Goal: Information Seeking & Learning: Learn about a topic

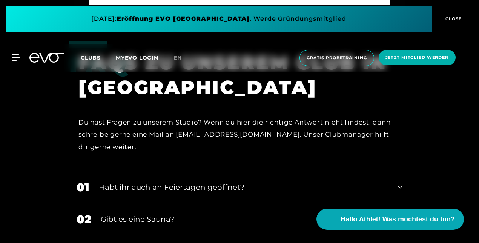
scroll to position [2189, 0]
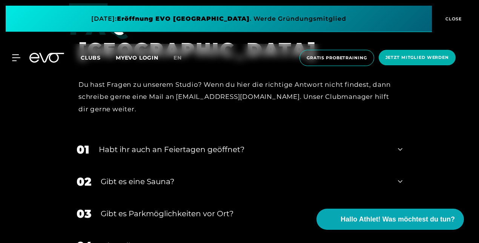
click at [151, 176] on div "Gibt es eine Sauna?" at bounding box center [245, 181] width 288 height 11
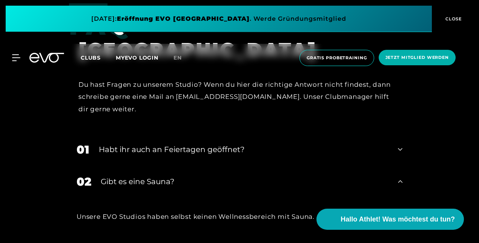
click at [152, 176] on div "Gibt es eine Sauna?" at bounding box center [245, 181] width 288 height 11
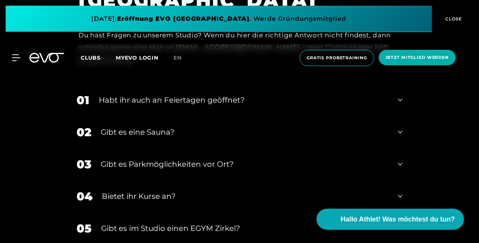
scroll to position [2227, 0]
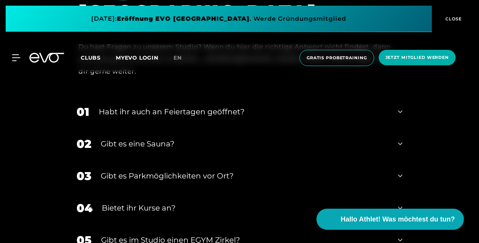
click at [184, 106] on div "Habt ihr auch an Feiertagen geöffnet?" at bounding box center [244, 111] width 290 height 11
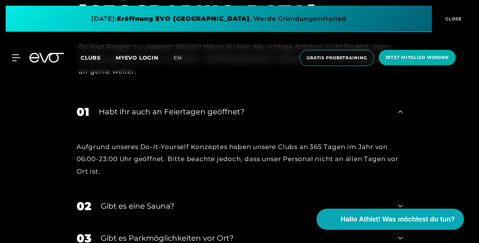
click at [184, 106] on div "Habt ihr auch an Feiertagen geöffnet?" at bounding box center [244, 111] width 290 height 11
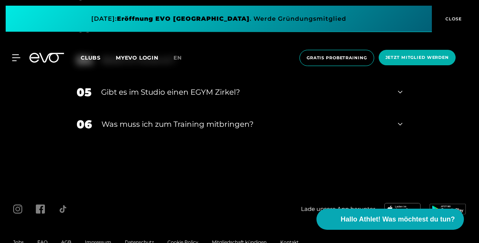
scroll to position [2376, 0]
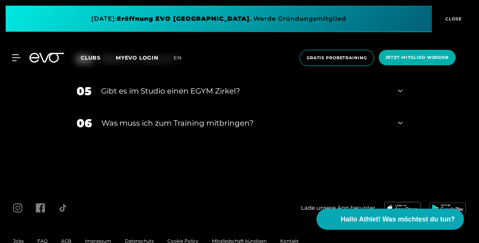
click at [144, 117] on div "Was muss ich zum Training mitbringen?" at bounding box center [245, 122] width 287 height 11
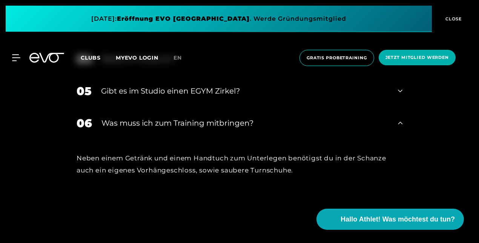
click at [141, 117] on div "Was muss ich zum Training mitbringen?" at bounding box center [245, 122] width 287 height 11
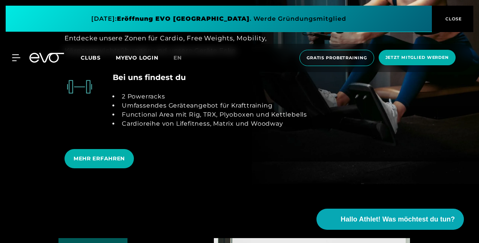
scroll to position [1282, 0]
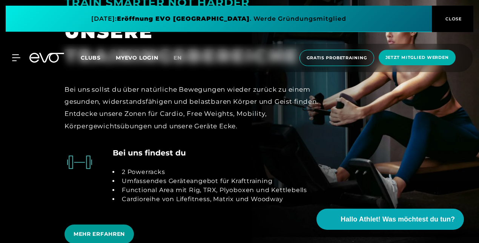
click at [116, 230] on span "MEHR ERFAHREN" at bounding box center [99, 234] width 51 height 8
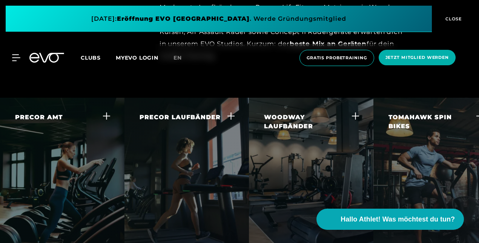
scroll to position [1397, 0]
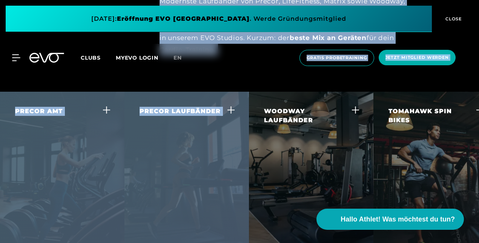
drag, startPoint x: 217, startPoint y: 236, endPoint x: 248, endPoint y: 54, distance: 184.3
click at [248, 51] on div "MyEVO Login Über EVO Mitgliedschaften Probetraining TAGESPASS EVO Studios [GEOG…" at bounding box center [240, 58] width 476 height 28
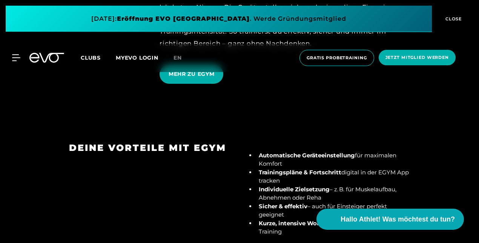
scroll to position [824, 0]
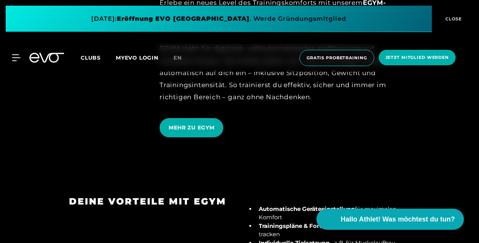
click at [92, 56] on span "Clubs" at bounding box center [91, 57] width 20 height 7
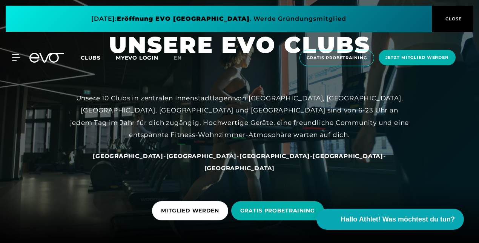
click at [159, 160] on span "[GEOGRAPHIC_DATA]" at bounding box center [128, 155] width 71 height 7
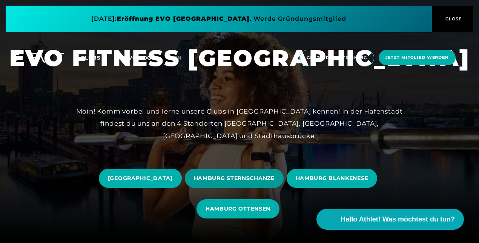
click at [236, 173] on span "HAMBURG STERNSCHANZE" at bounding box center [234, 178] width 99 height 19
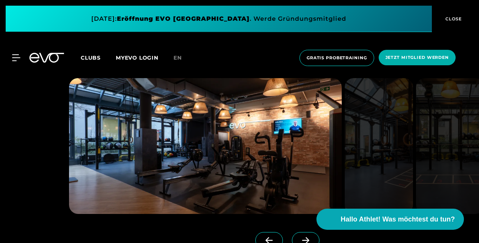
scroll to position [566, 0]
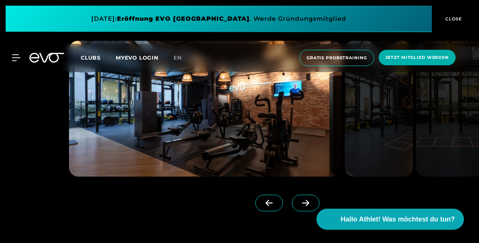
click at [292, 208] on span at bounding box center [306, 203] width 28 height 17
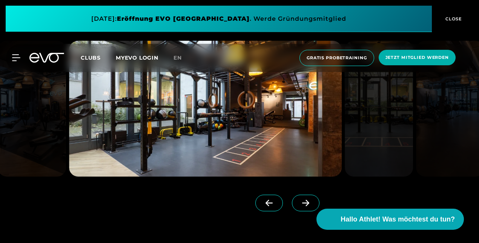
click at [299, 205] on icon at bounding box center [305, 203] width 13 height 7
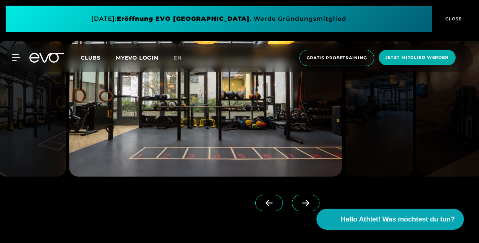
click at [299, 205] on icon at bounding box center [305, 203] width 13 height 7
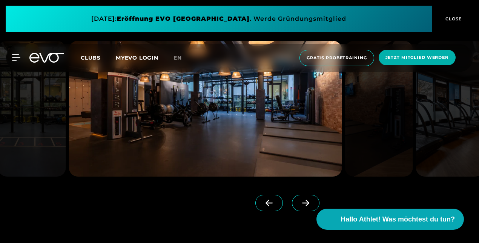
click at [299, 205] on icon at bounding box center [305, 203] width 13 height 7
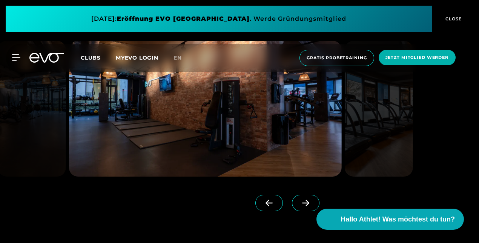
click at [299, 205] on icon at bounding box center [305, 203] width 13 height 7
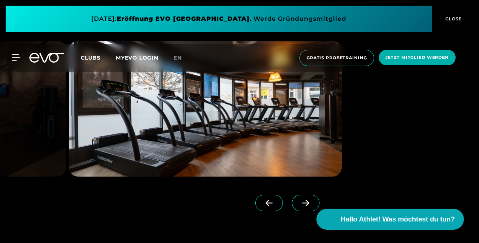
click at [299, 205] on icon at bounding box center [305, 203] width 13 height 7
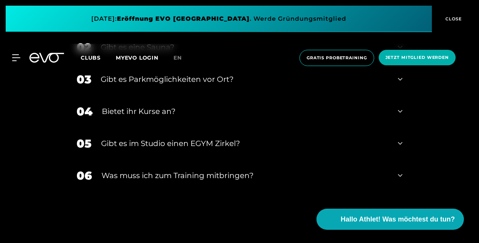
scroll to position [2340, 0]
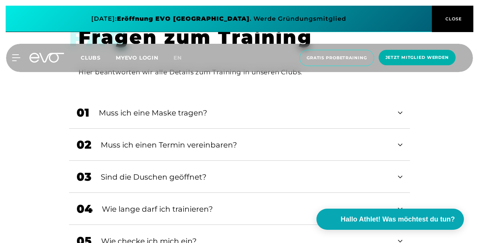
scroll to position [415, 0]
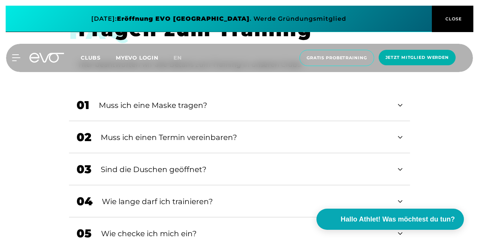
click at [159, 164] on div "Sind die Duschen geöffnet?" at bounding box center [245, 169] width 288 height 11
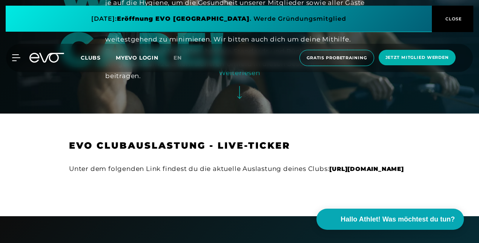
scroll to position [1019, 0]
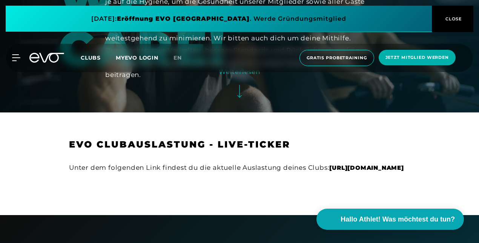
click at [330, 164] on strong "https://visits.evofitness.de" at bounding box center [367, 167] width 74 height 7
